Goal: Task Accomplishment & Management: Use online tool/utility

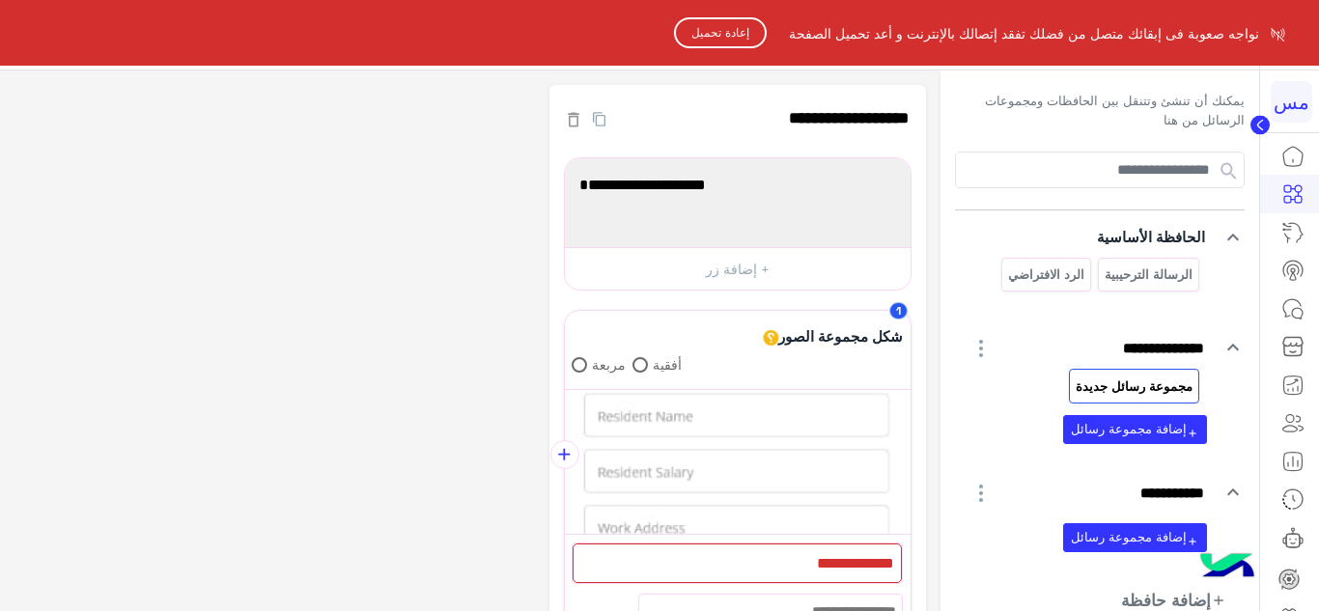
click at [724, 32] on button "إعادة تحميل" at bounding box center [720, 32] width 93 height 31
